Goal: Task Accomplishment & Management: Complete application form

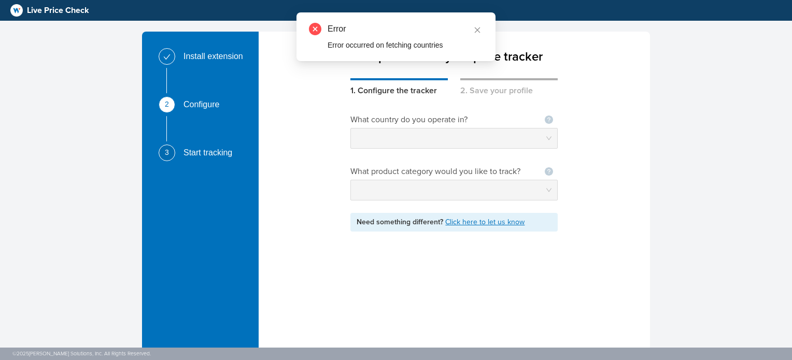
click at [478, 21] on div "Error Error occurred on fetching countries" at bounding box center [395, 36] width 199 height 49
click at [475, 29] on icon "close" at bounding box center [477, 29] width 7 height 7
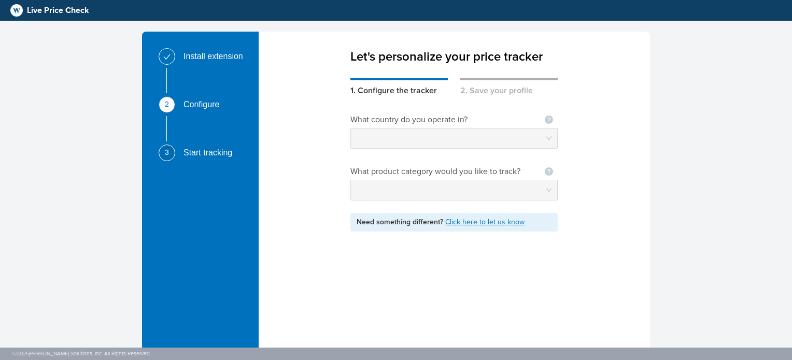
click at [444, 90] on div "1. Configure the tracker" at bounding box center [398, 87] width 97 height 19
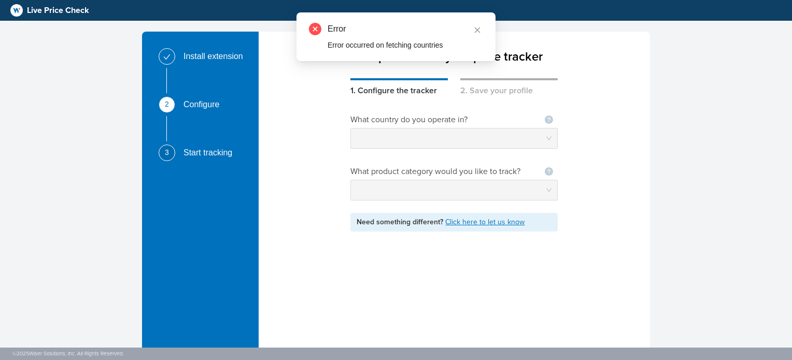
click at [435, 126] on div "What country do you operate in? Not seeing your country ? Let us know" at bounding box center [453, 131] width 207 height 35
click at [187, 150] on div "Start tracking" at bounding box center [211, 153] width 57 height 17
click at [481, 28] on link at bounding box center [477, 28] width 11 height 11
